Goal: Task Accomplishment & Management: Manage account settings

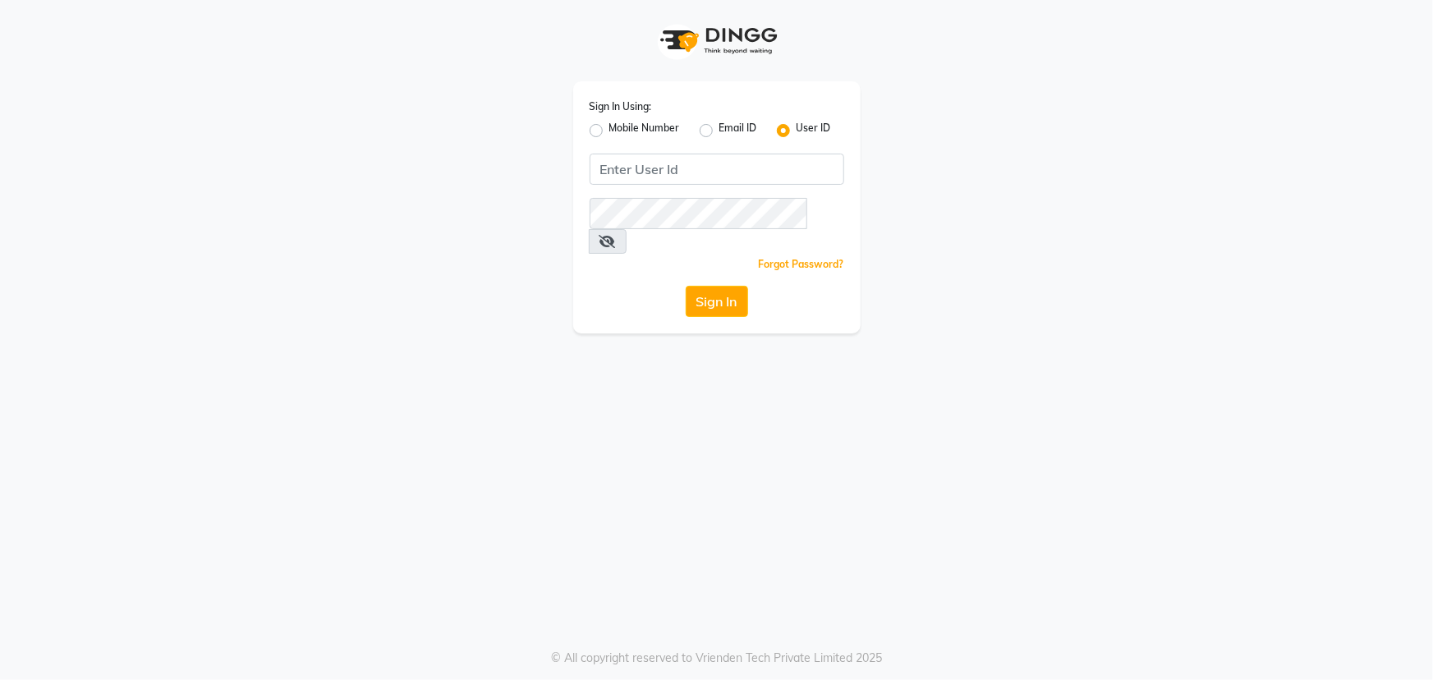
click at [609, 128] on label "Mobile Number" at bounding box center [644, 131] width 71 height 20
click at [609, 128] on input "Mobile Number" at bounding box center [614, 126] width 11 height 11
radio input "true"
radio input "false"
drag, startPoint x: 661, startPoint y: 164, endPoint x: 1013, endPoint y: 278, distance: 370.1
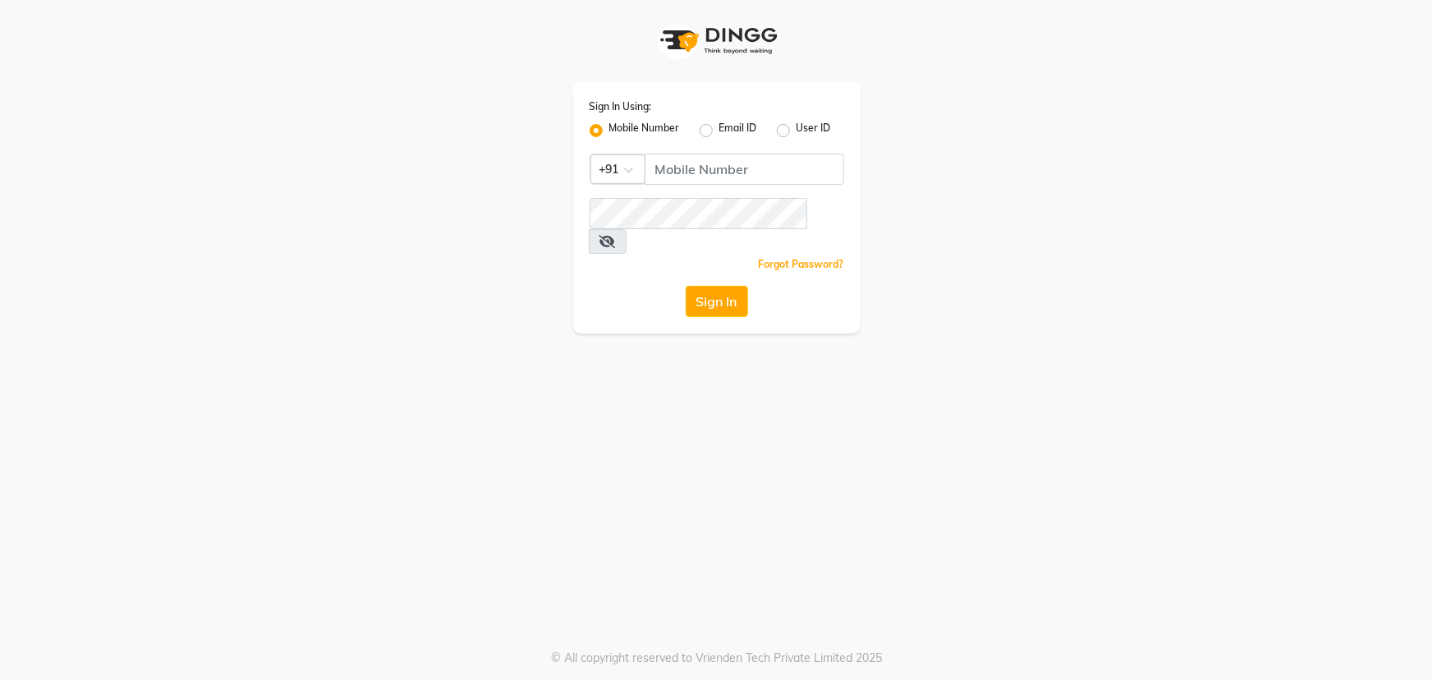
click at [1014, 278] on div "Sign In Using: Mobile Number Email ID User ID Country Code × +91 Remember me Fo…" at bounding box center [717, 166] width 936 height 333
click at [684, 159] on input "Username" at bounding box center [745, 169] width 200 height 31
drag, startPoint x: 657, startPoint y: 171, endPoint x: 738, endPoint y: 172, distance: 81.3
click at [738, 172] on input "7738030319" at bounding box center [745, 169] width 200 height 31
type input "7738030319"
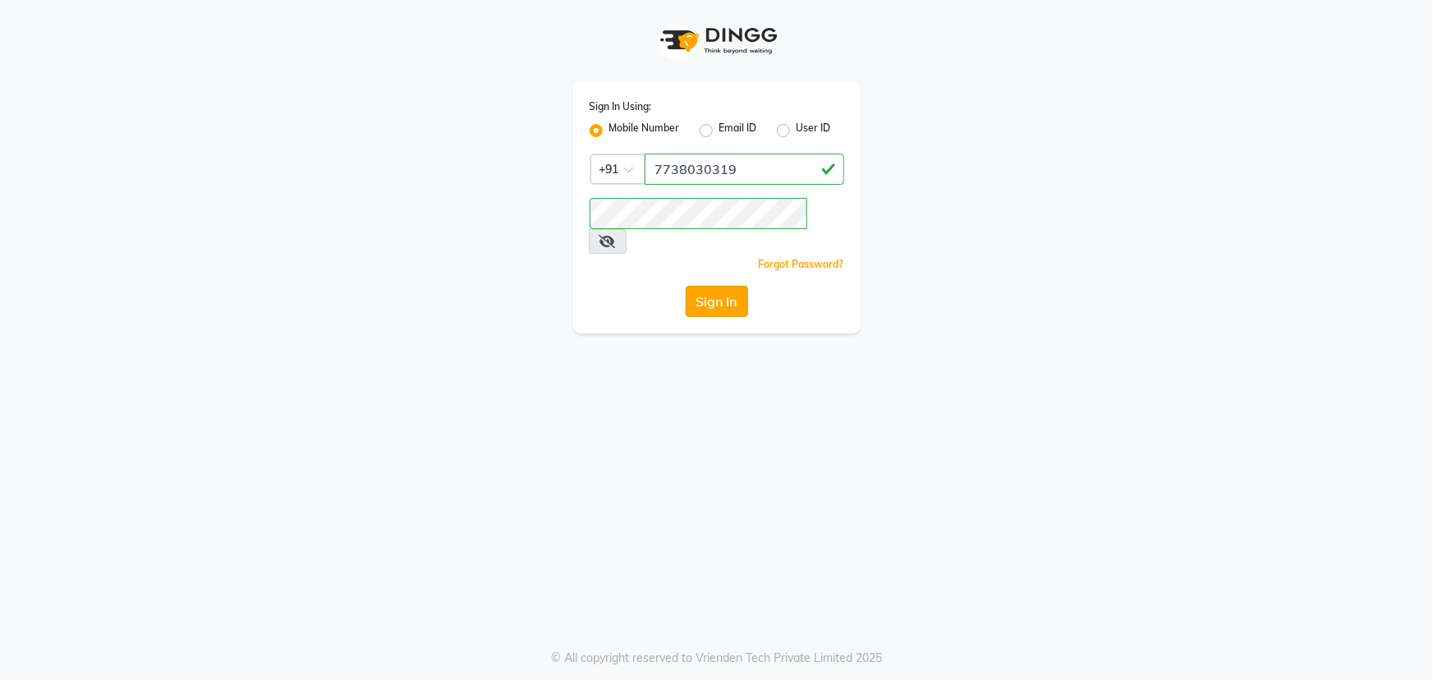
click at [693, 286] on button "Sign In" at bounding box center [717, 301] width 62 height 31
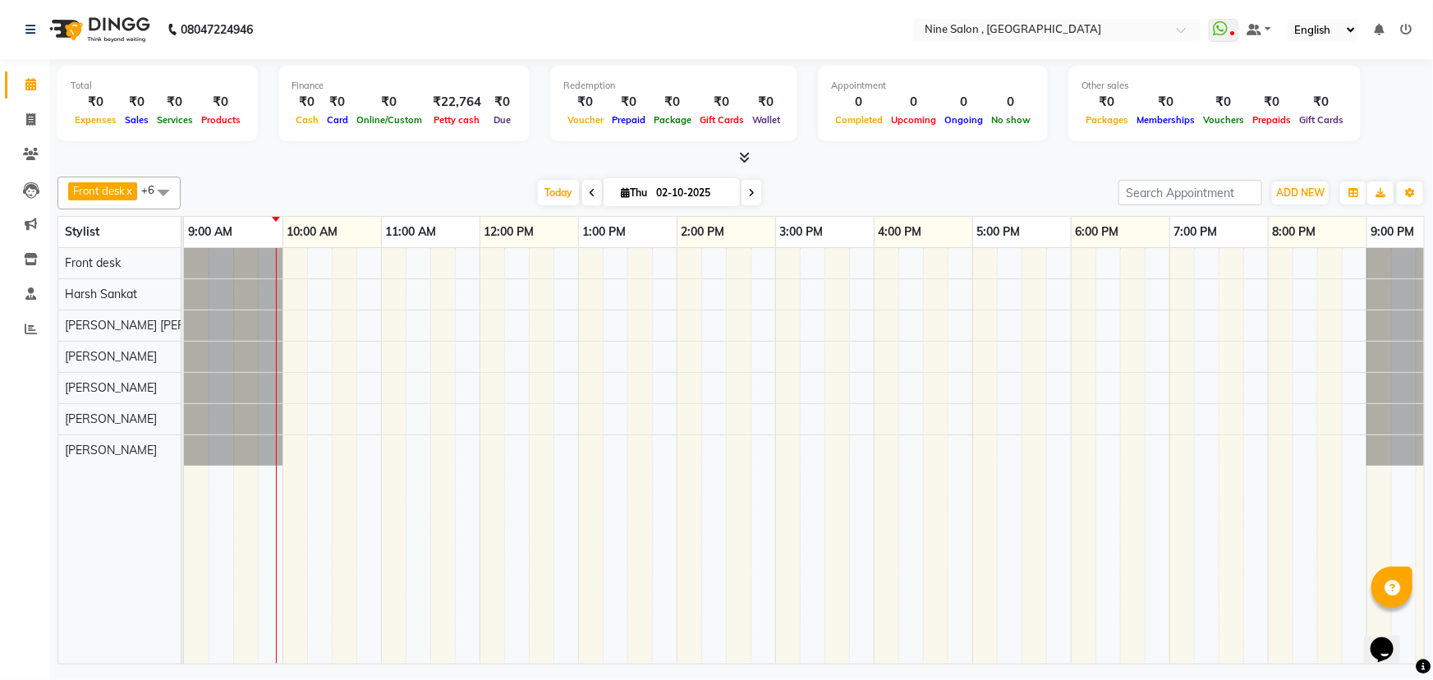
click at [589, 193] on icon at bounding box center [592, 193] width 7 height 10
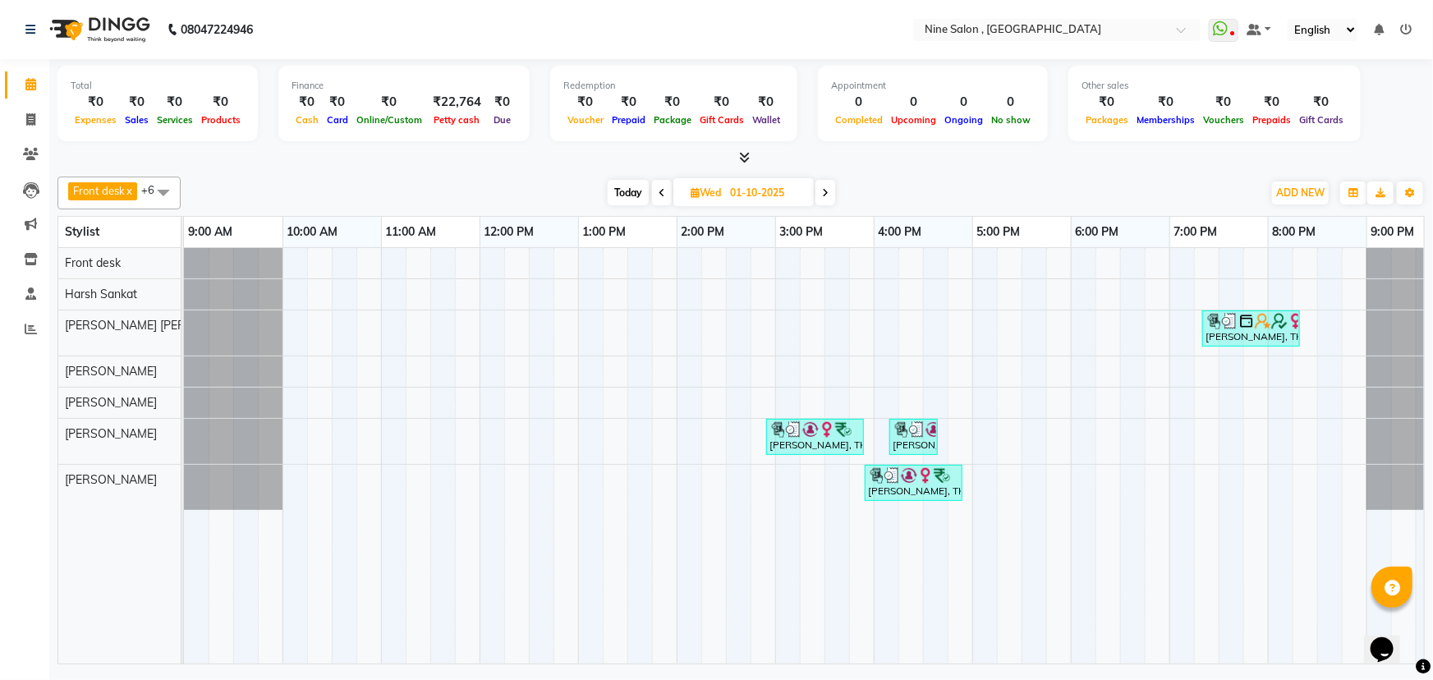
click at [831, 196] on span at bounding box center [825, 192] width 20 height 25
type input "02-10-2025"
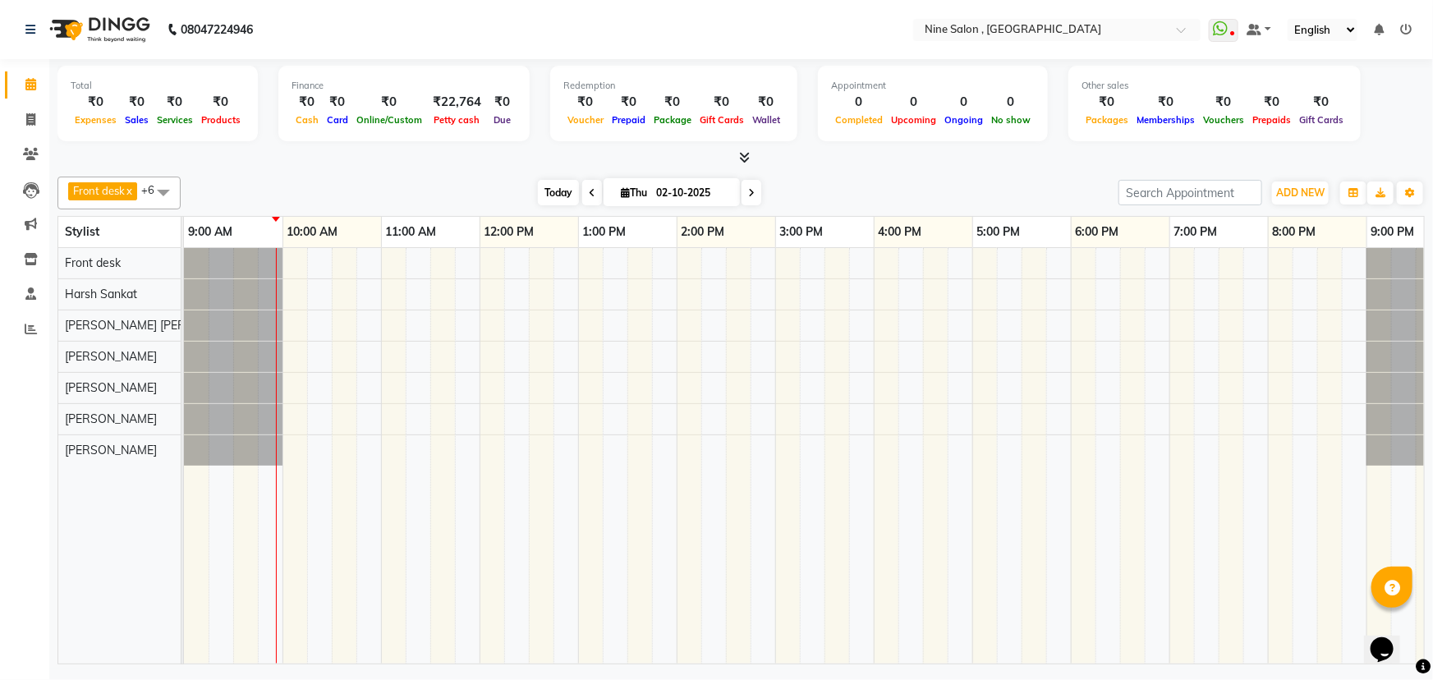
click at [544, 195] on span "Today" at bounding box center [558, 192] width 41 height 25
